Goal: Task Accomplishment & Management: Manage account settings

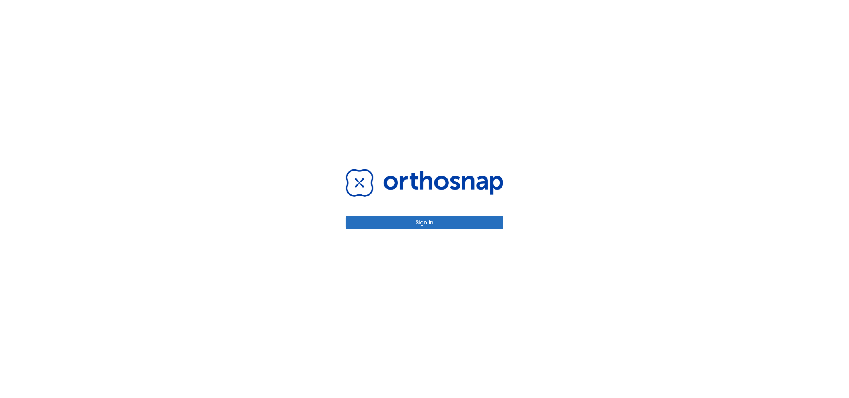
click at [418, 223] on button "Sign in" at bounding box center [425, 222] width 158 height 13
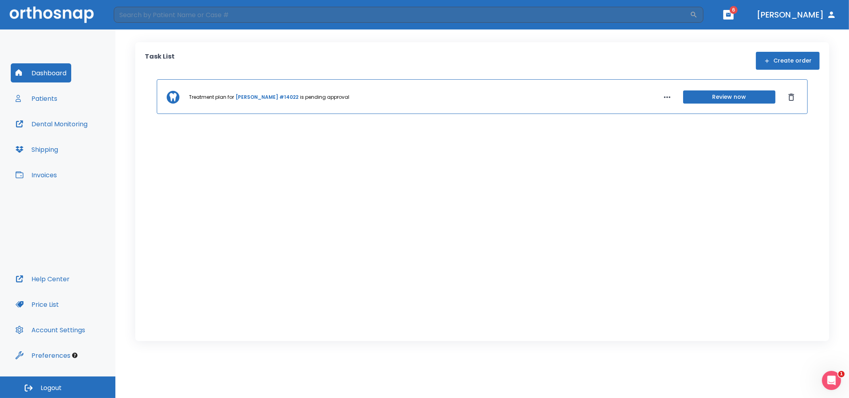
click at [741, 100] on button "Review now" at bounding box center [729, 96] width 92 height 13
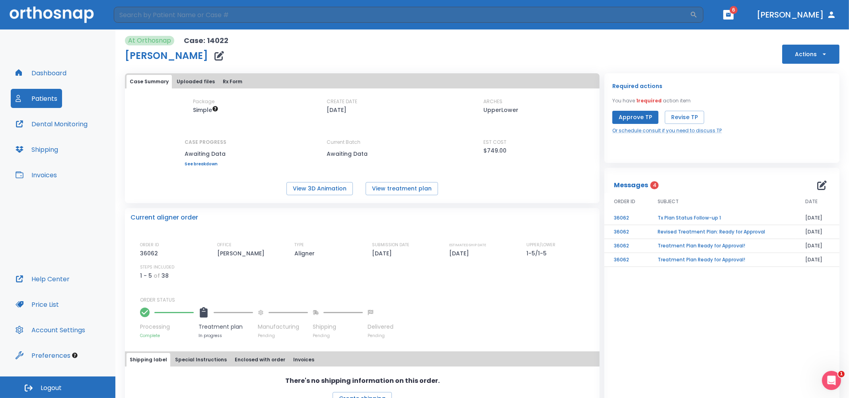
scroll to position [34, 0]
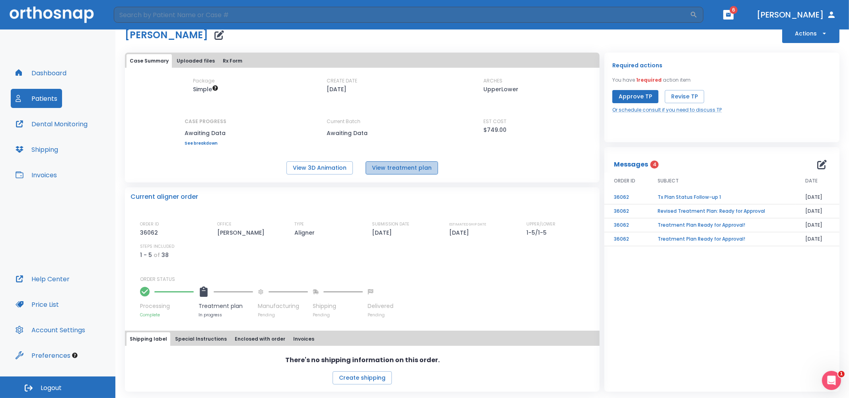
click at [437, 164] on button "View treatment plan" at bounding box center [402, 167] width 72 height 13
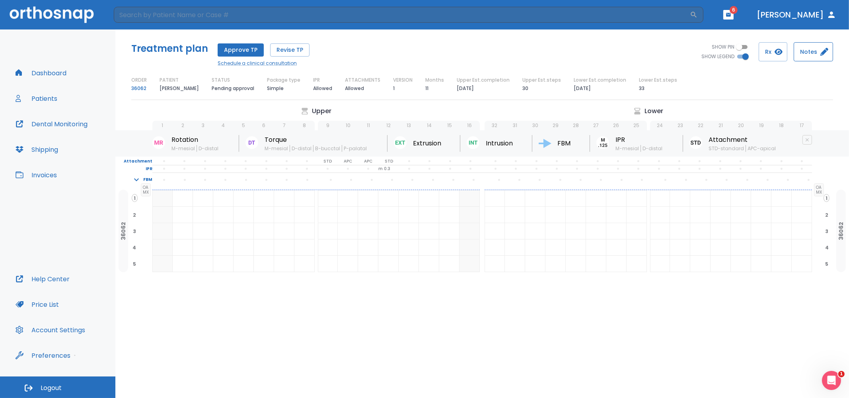
click at [811, 53] on button "Notes" at bounding box center [813, 51] width 39 height 19
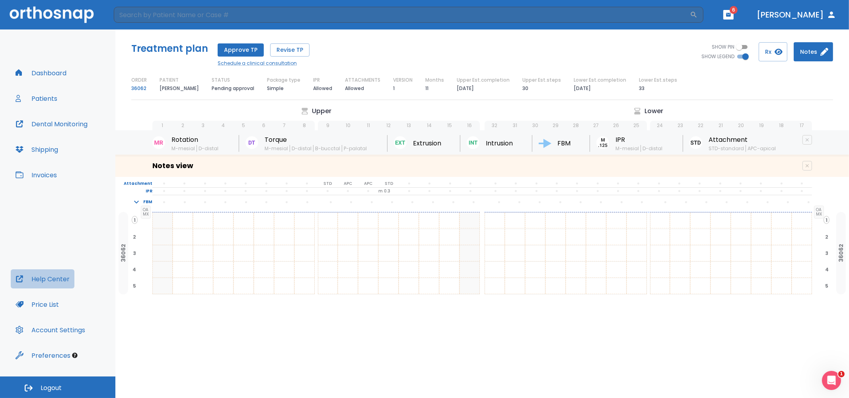
click at [53, 279] on button "Help Center" at bounding box center [43, 278] width 64 height 19
click at [732, 17] on icon "button" at bounding box center [729, 15] width 6 height 6
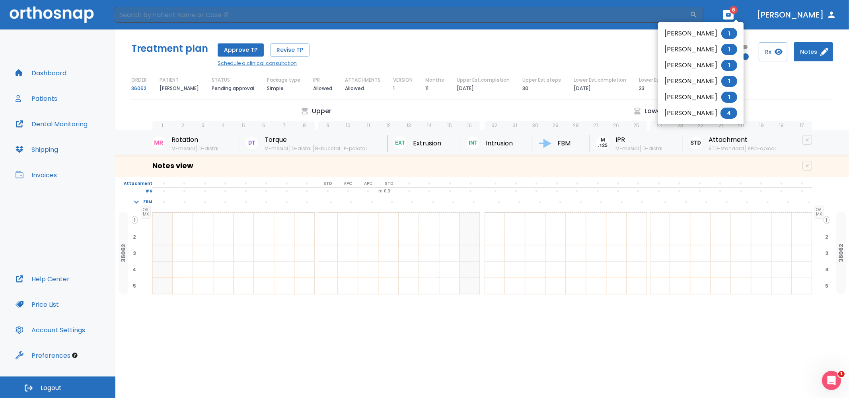
click at [790, 13] on div at bounding box center [424, 199] width 849 height 398
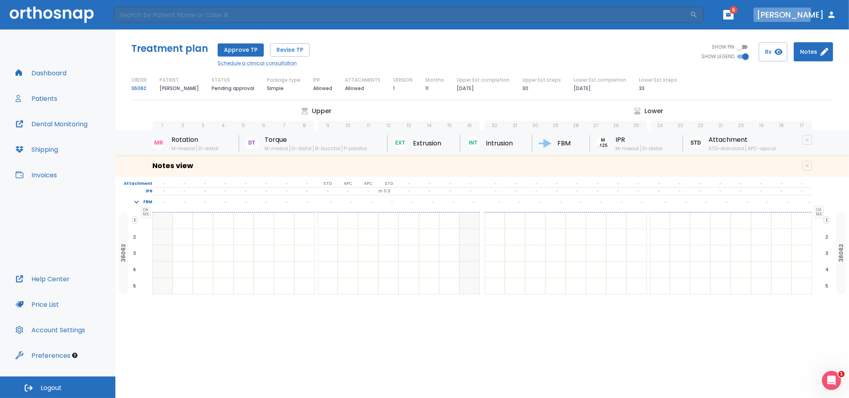
click at [790, 13] on button "[PERSON_NAME]" at bounding box center [797, 15] width 86 height 14
click at [834, 13] on icon "button" at bounding box center [832, 15] width 10 height 10
click at [49, 72] on button "Dashboard" at bounding box center [41, 72] width 61 height 19
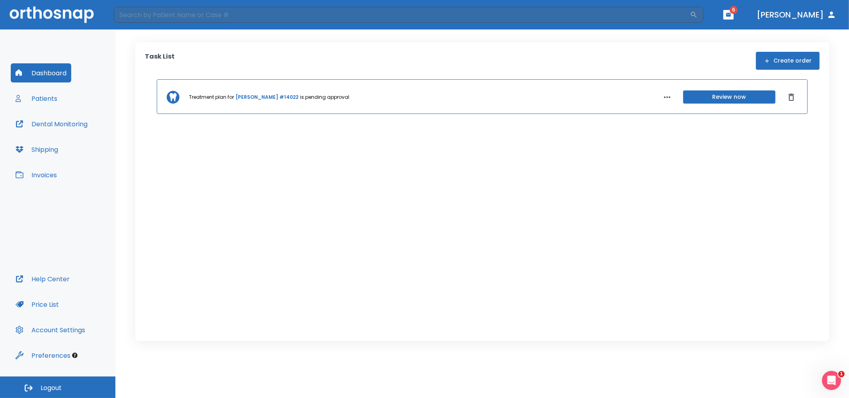
click at [49, 149] on button "Shipping" at bounding box center [37, 149] width 52 height 19
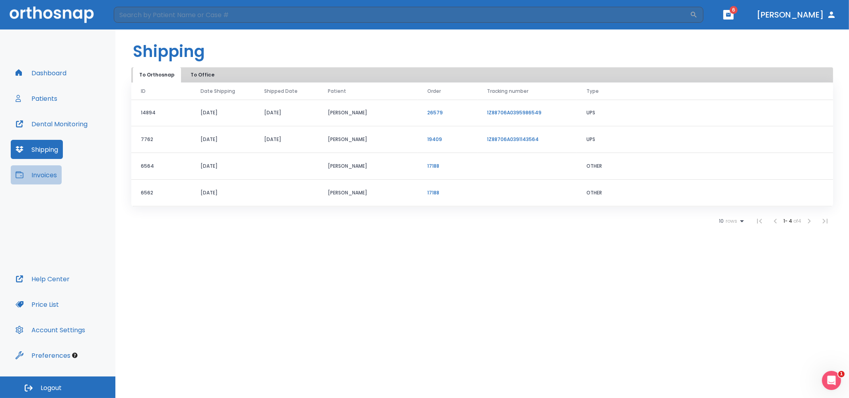
click at [46, 176] on button "Invoices" at bounding box center [36, 174] width 51 height 19
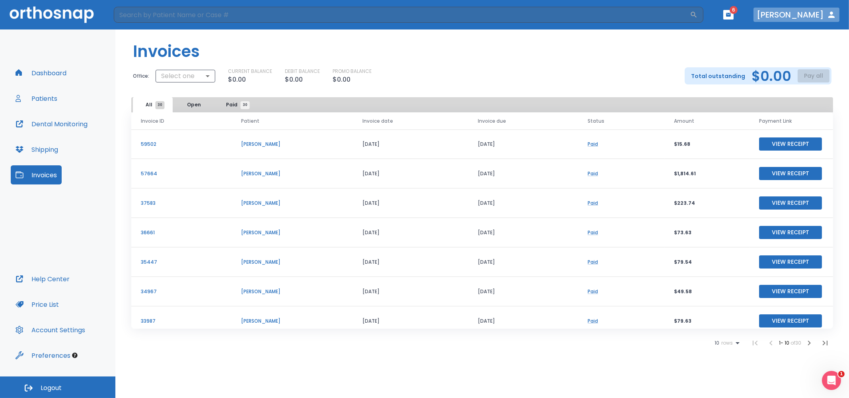
click at [829, 17] on icon "button" at bounding box center [832, 15] width 6 height 6
click at [814, 15] on button "[PERSON_NAME]" at bounding box center [797, 15] width 86 height 14
click at [50, 330] on button "Account Settings" at bounding box center [50, 329] width 79 height 19
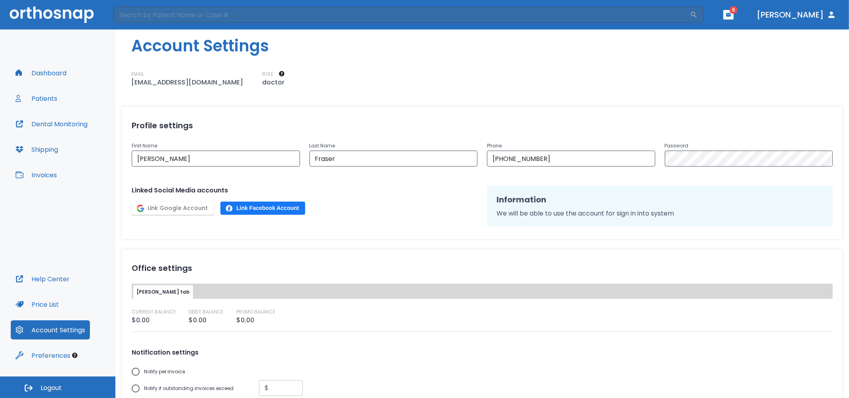
scroll to position [158, 0]
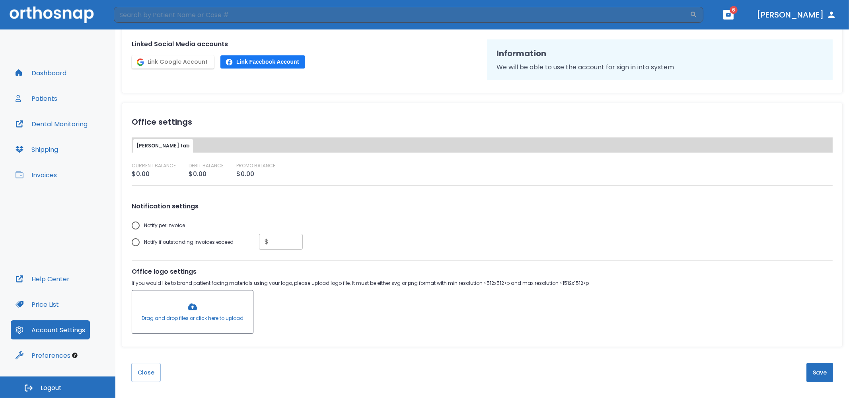
click at [50, 170] on button "Invoices" at bounding box center [36, 174] width 51 height 19
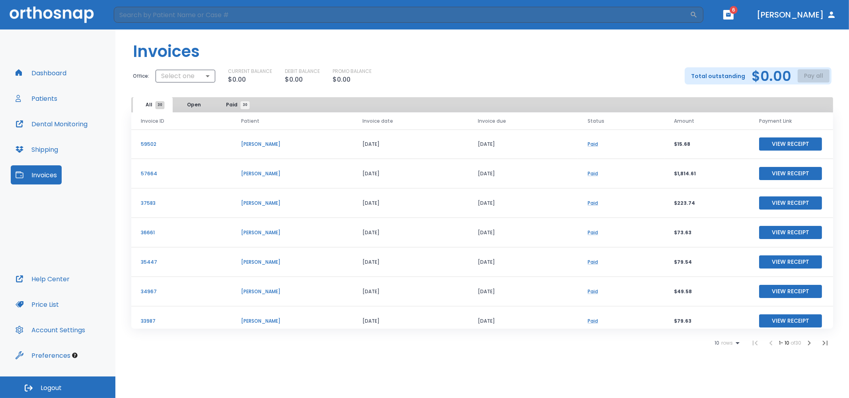
click at [800, 14] on button "[PERSON_NAME]" at bounding box center [797, 15] width 86 height 14
click at [49, 95] on button "Patients" at bounding box center [36, 98] width 51 height 19
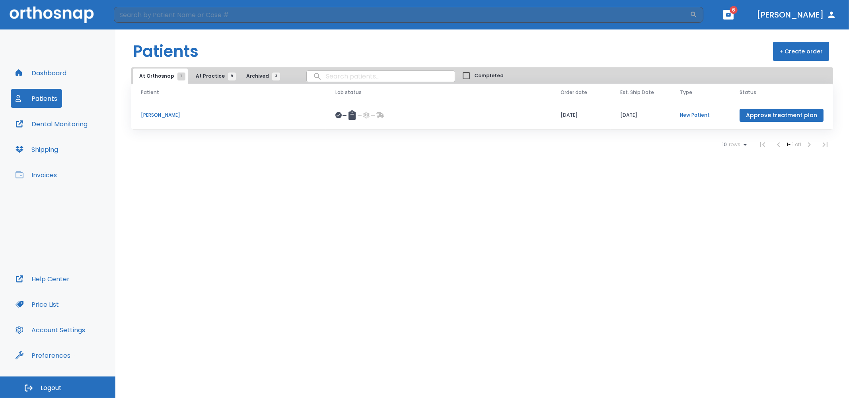
click at [160, 119] on p "[PERSON_NAME]" at bounding box center [229, 114] width 176 height 7
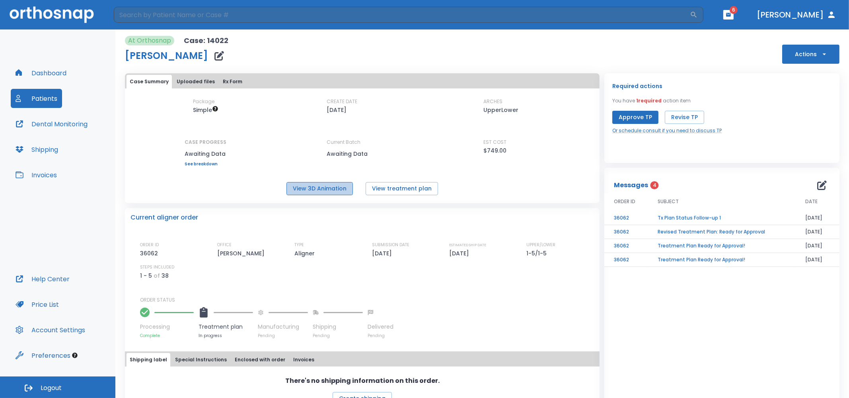
click at [324, 191] on button "View 3D Animation" at bounding box center [320, 188] width 66 height 13
click at [429, 194] on button "View treatment plan" at bounding box center [402, 188] width 72 height 13
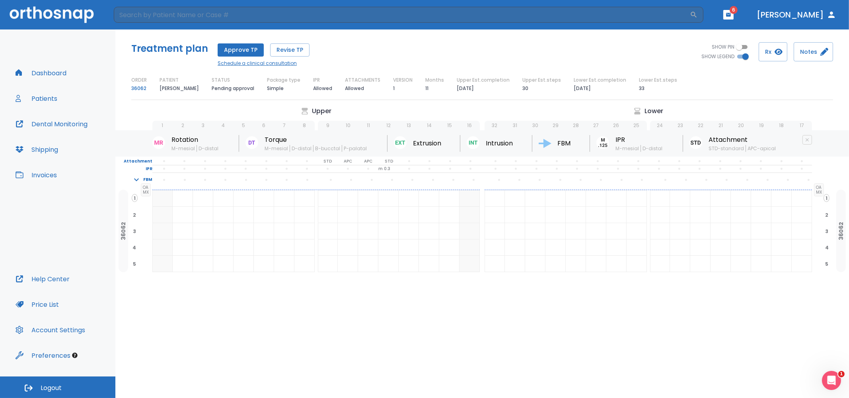
click at [262, 61] on link "Schedule a clinical consultation" at bounding box center [264, 63] width 92 height 7
